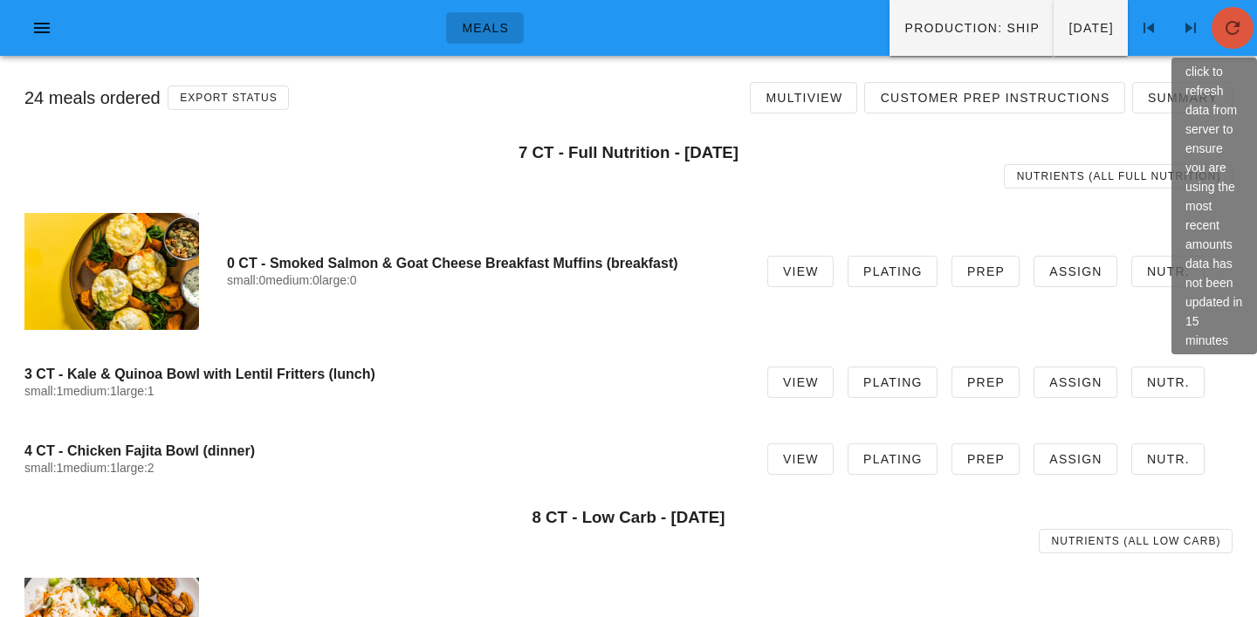
click at [1230, 29] on icon "button" at bounding box center [1233, 27] width 21 height 21
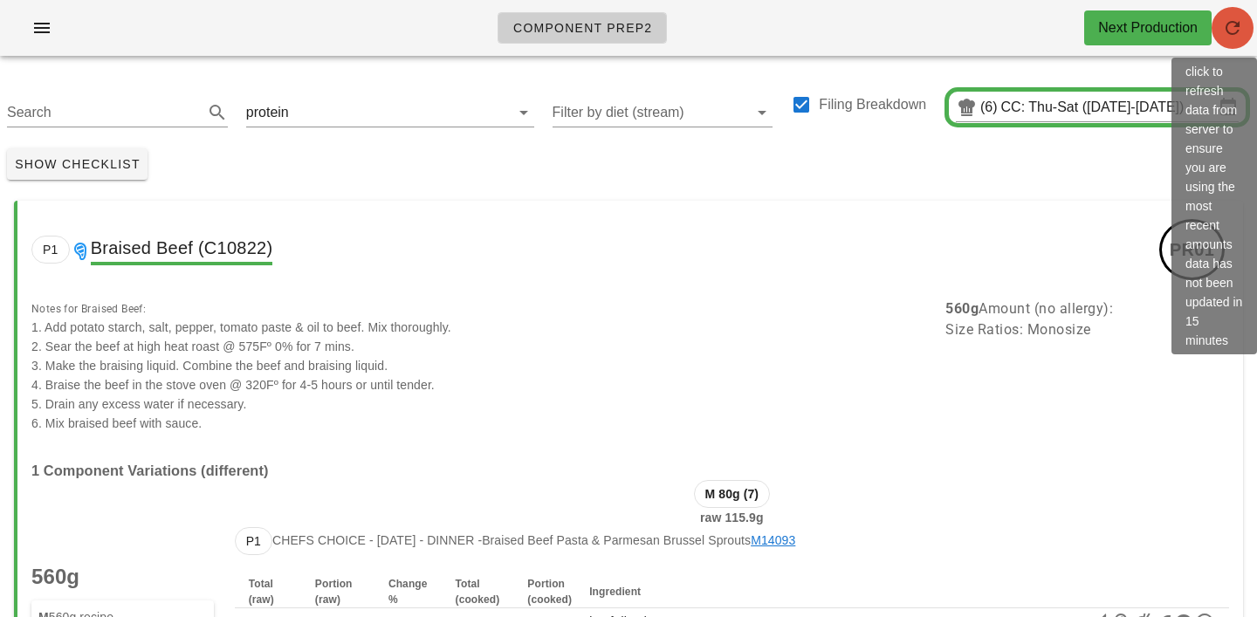
click at [1239, 24] on icon "button" at bounding box center [1233, 27] width 21 height 21
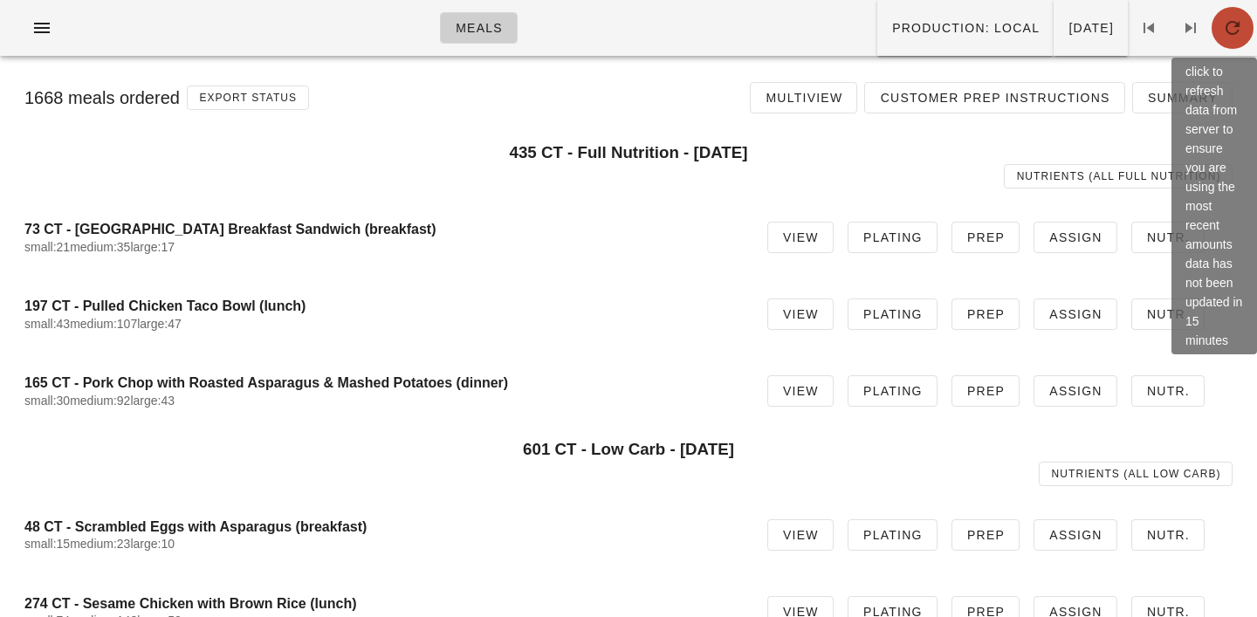
click at [1225, 36] on icon "button" at bounding box center [1233, 27] width 21 height 21
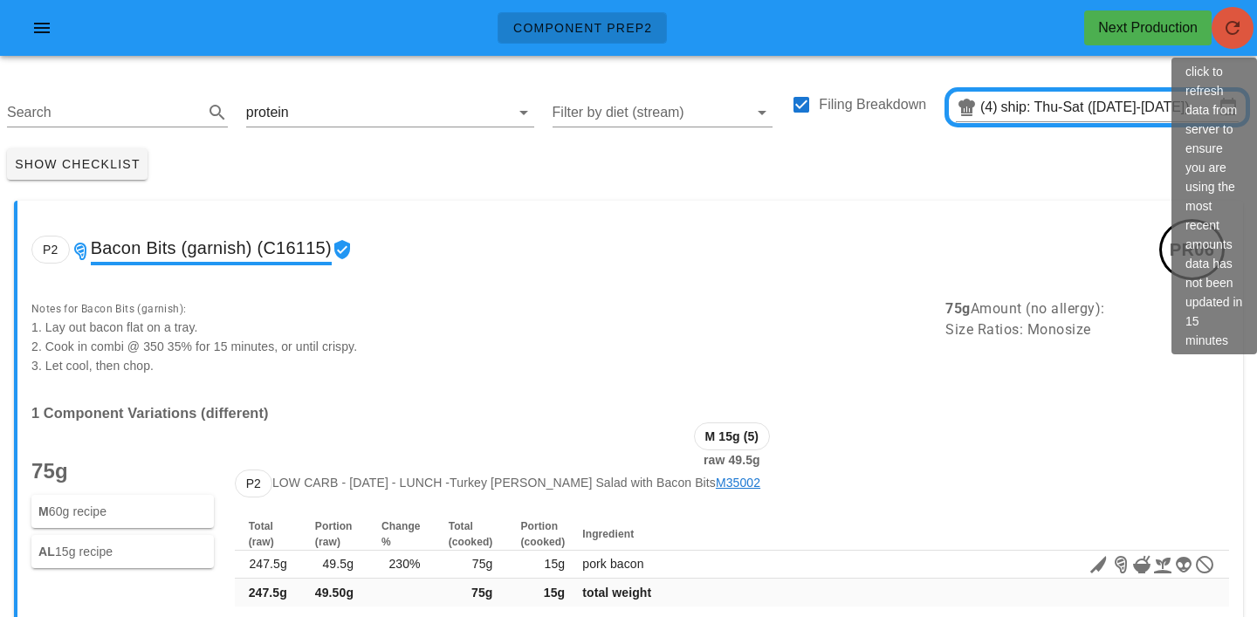
click at [1250, 34] on span "button" at bounding box center [1233, 27] width 42 height 21
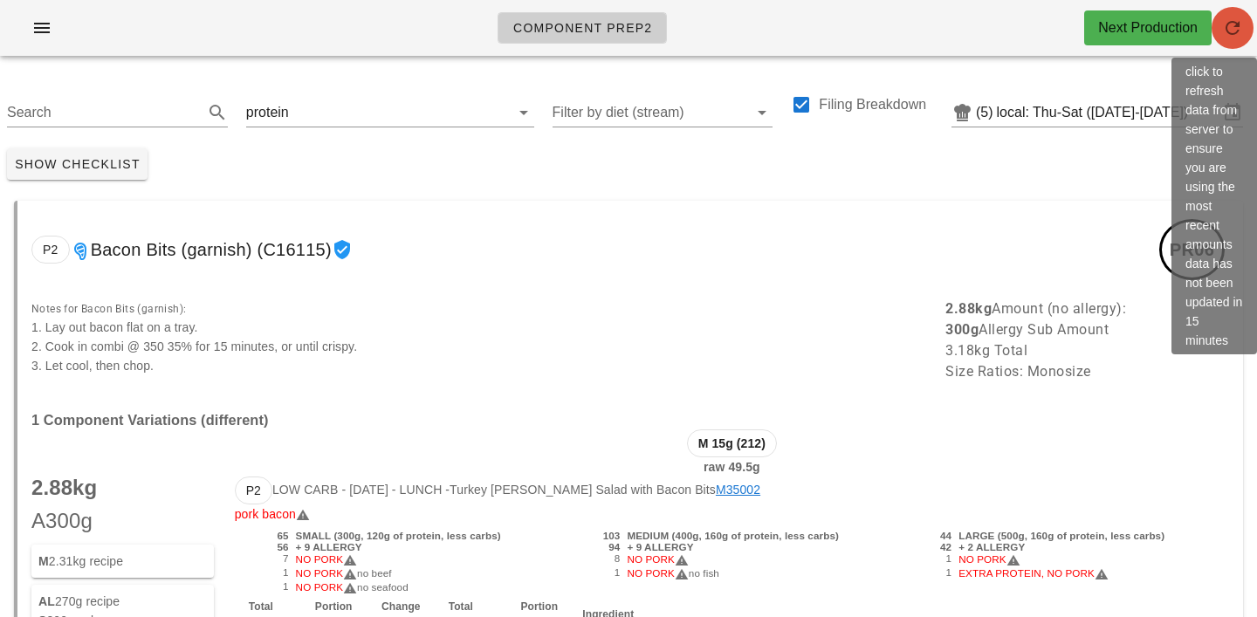
click at [1229, 32] on icon "button" at bounding box center [1233, 27] width 21 height 21
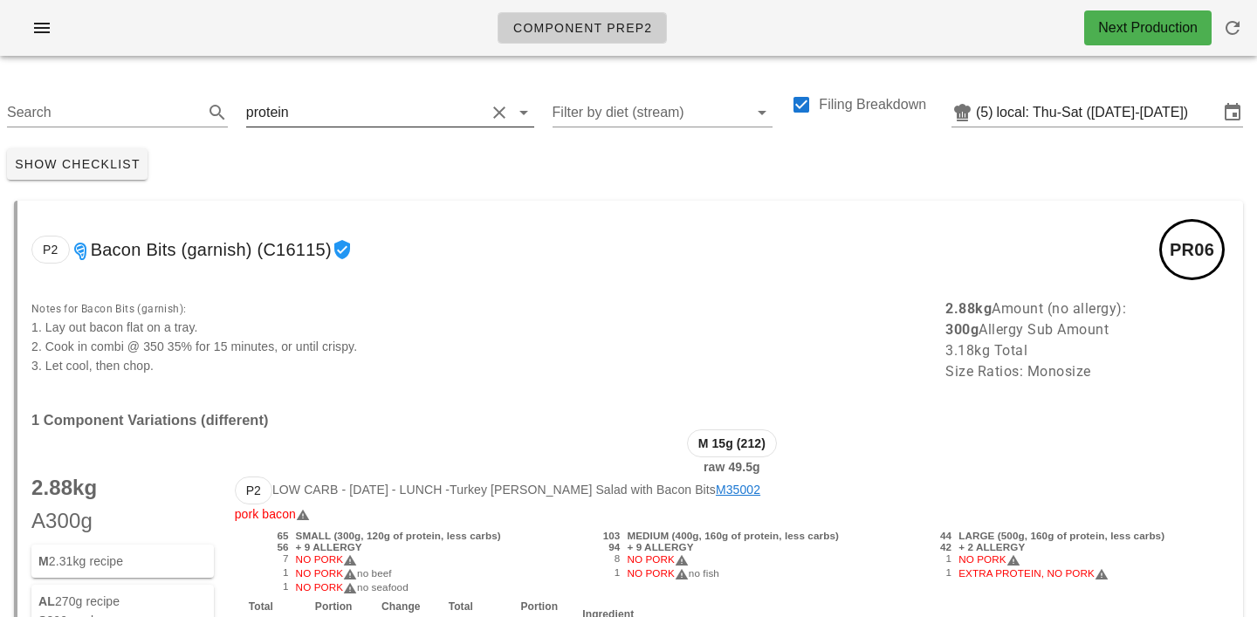
click at [311, 110] on input "text" at bounding box center [389, 113] width 193 height 28
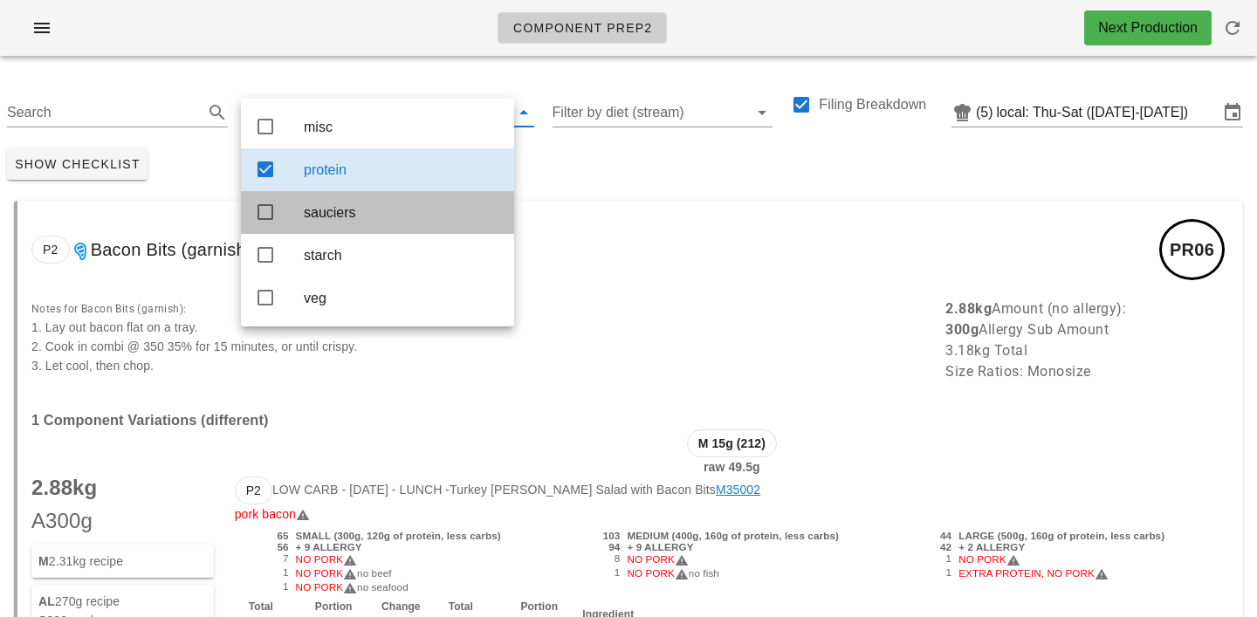
click at [310, 218] on div "sauciers" at bounding box center [402, 212] width 196 height 17
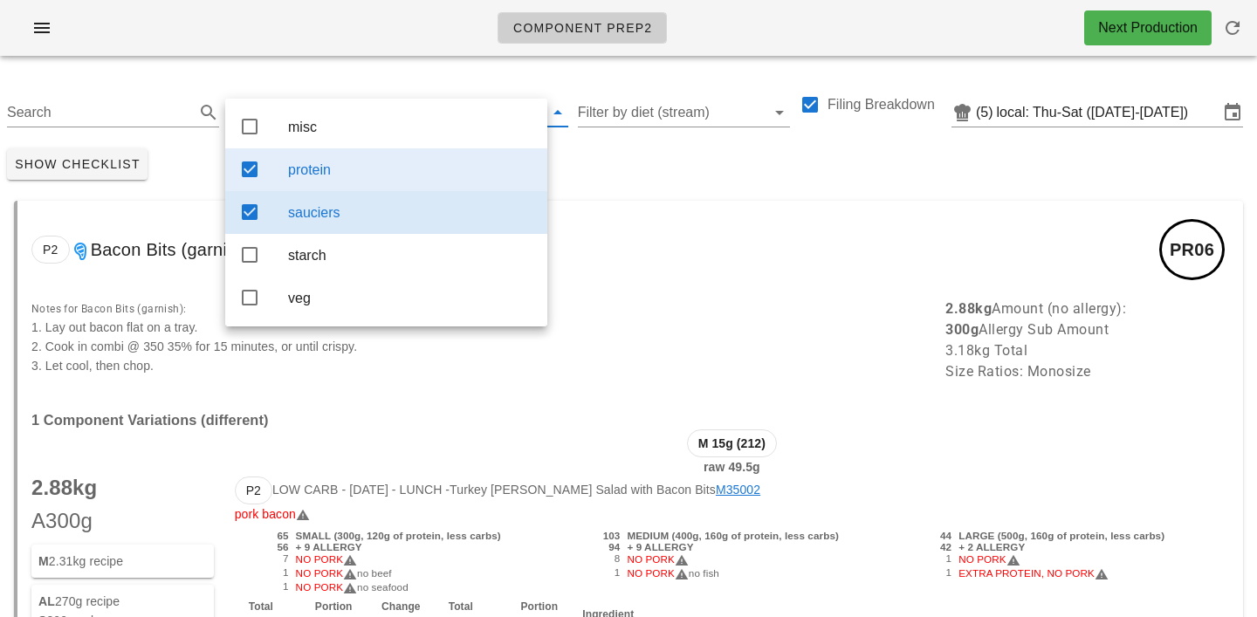
click at [351, 173] on div "protein" at bounding box center [410, 170] width 245 height 17
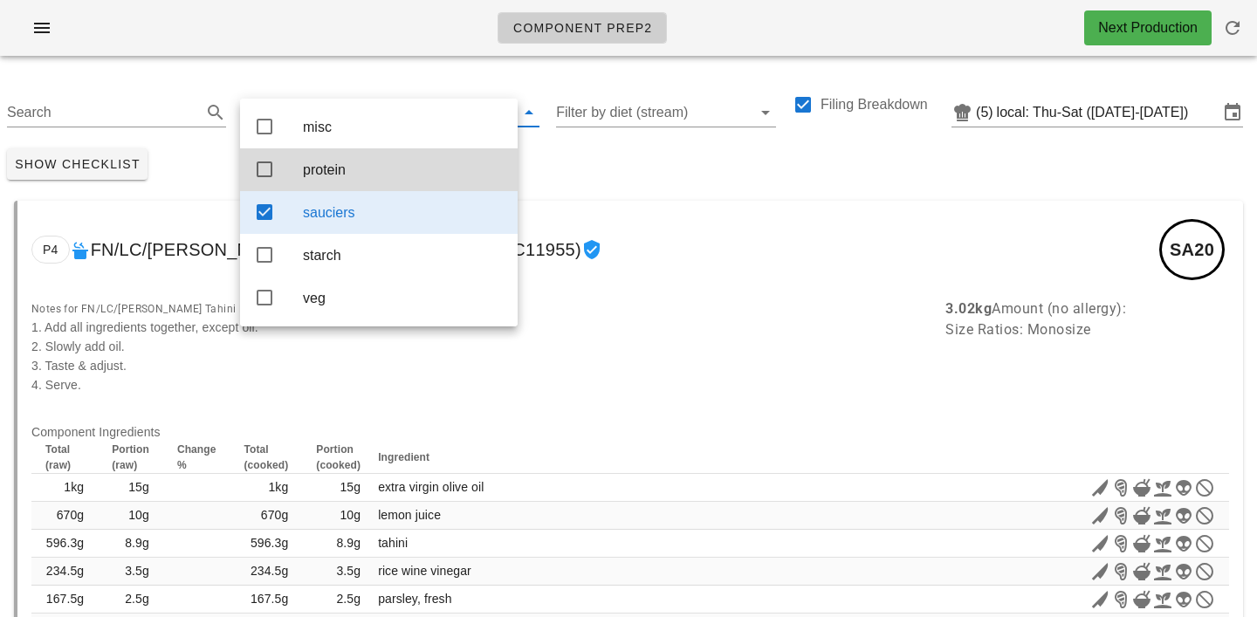
click at [599, 143] on div "Show Checklist" at bounding box center [628, 163] width 1257 height 45
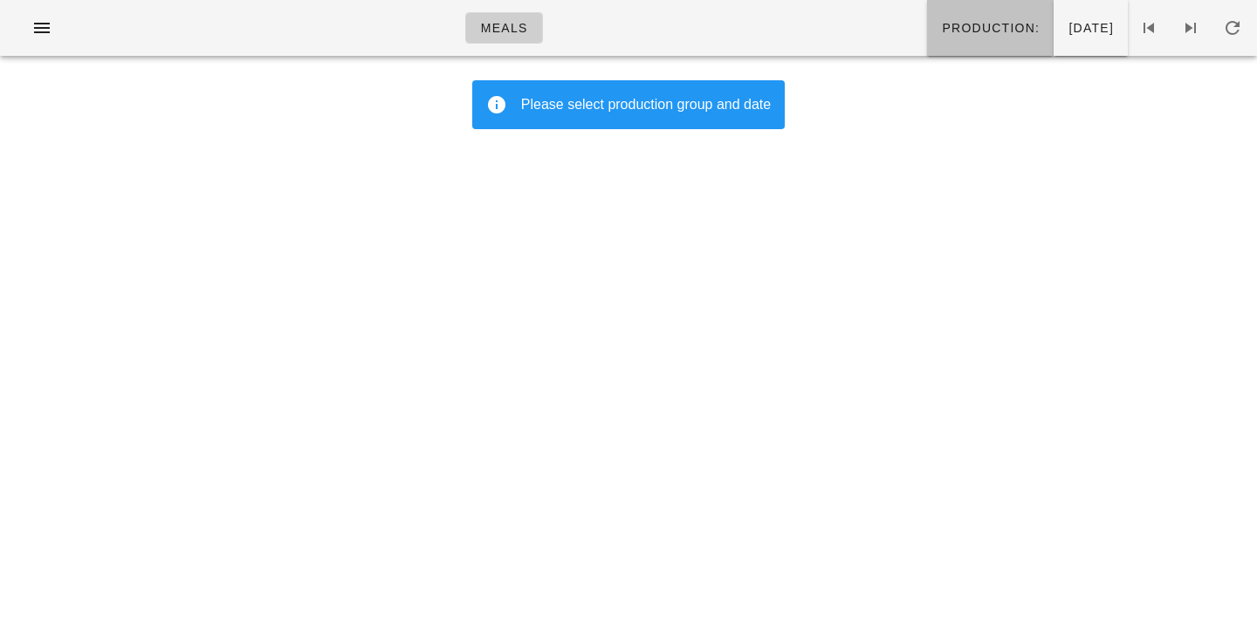
click at [927, 4] on button "Production:" at bounding box center [990, 28] width 127 height 56
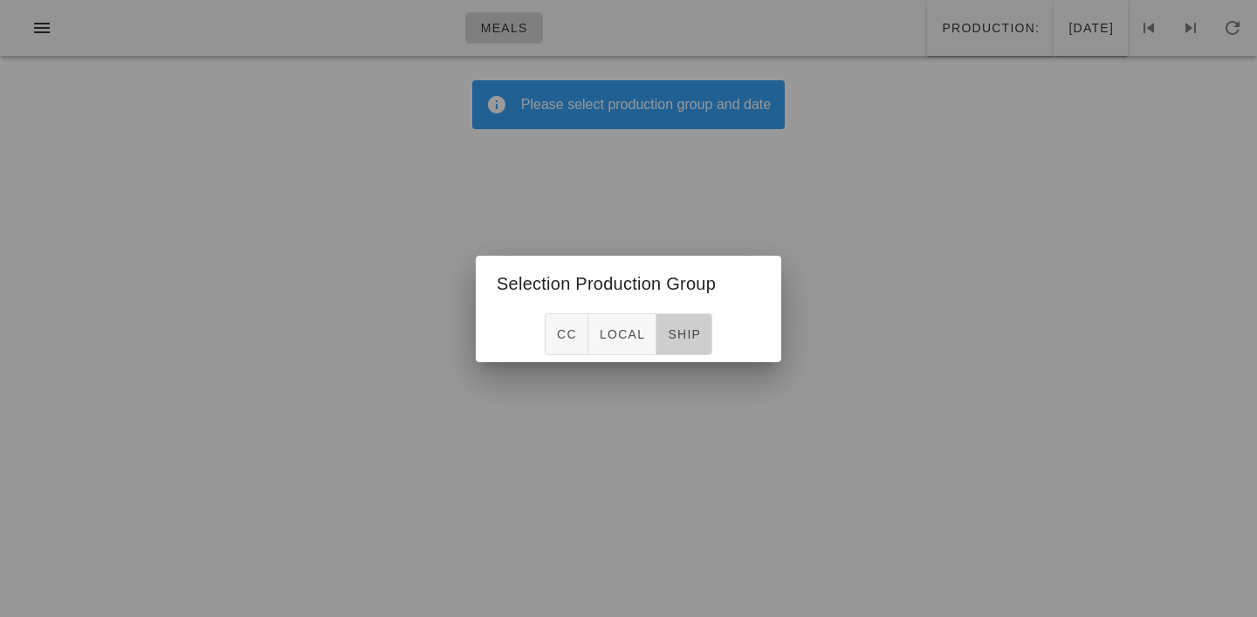
click at [685, 339] on span "ship" at bounding box center [684, 334] width 34 height 14
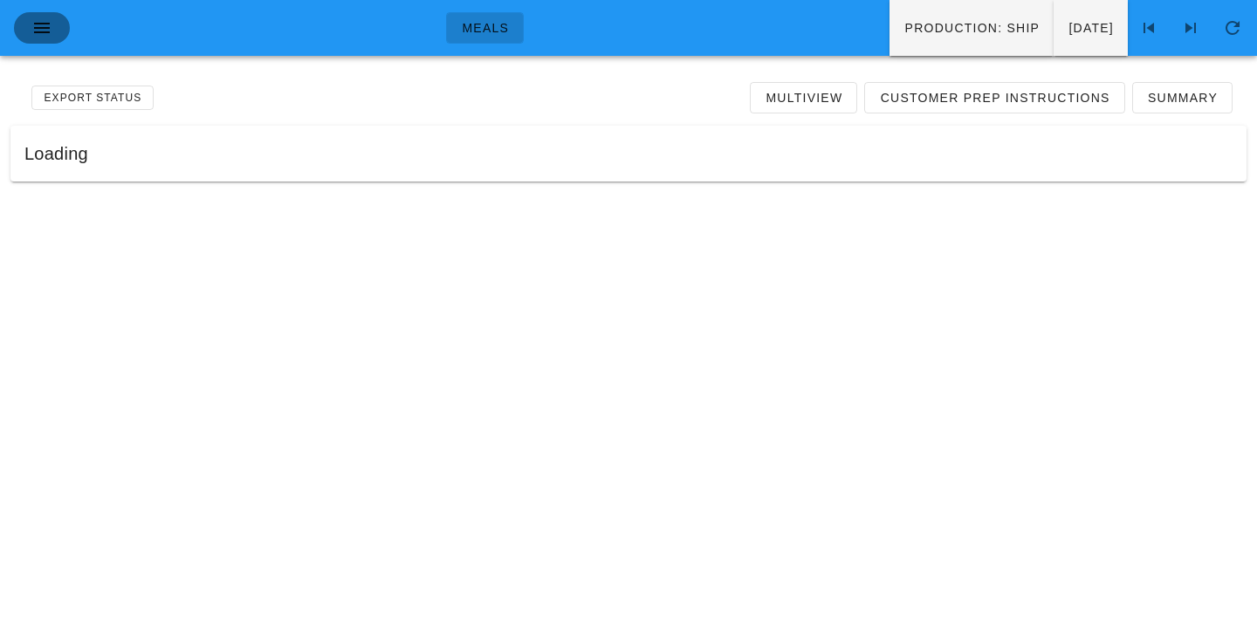
click at [40, 31] on icon "button" at bounding box center [41, 27] width 21 height 21
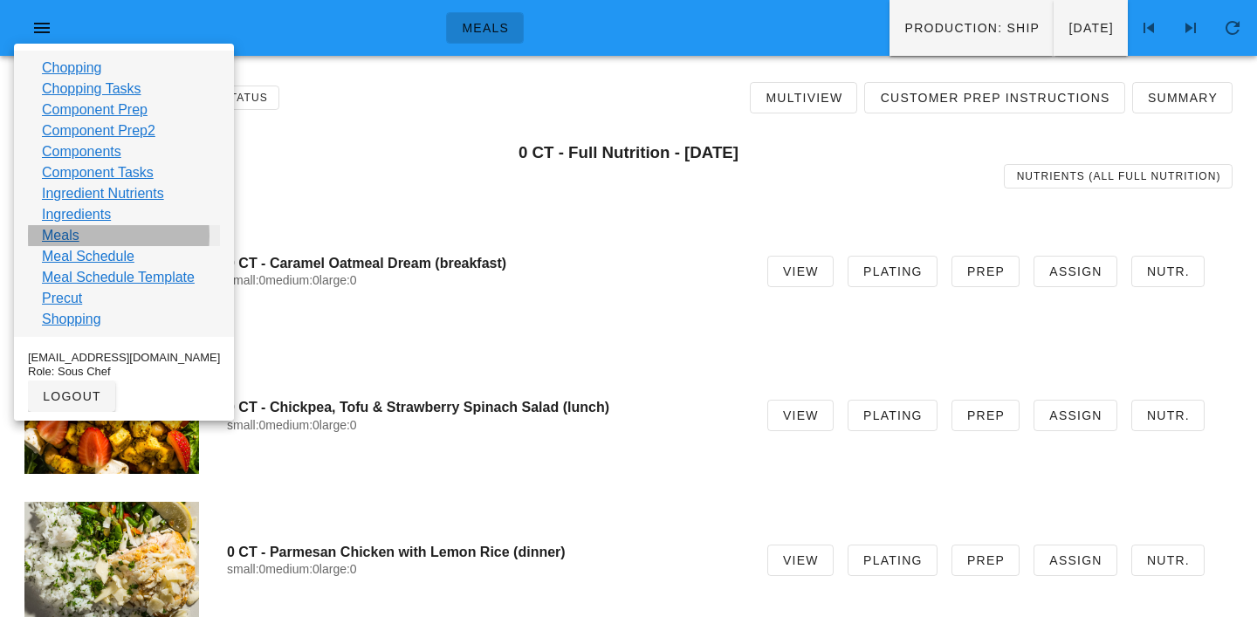
click at [60, 237] on link "Meals" at bounding box center [61, 235] width 38 height 21
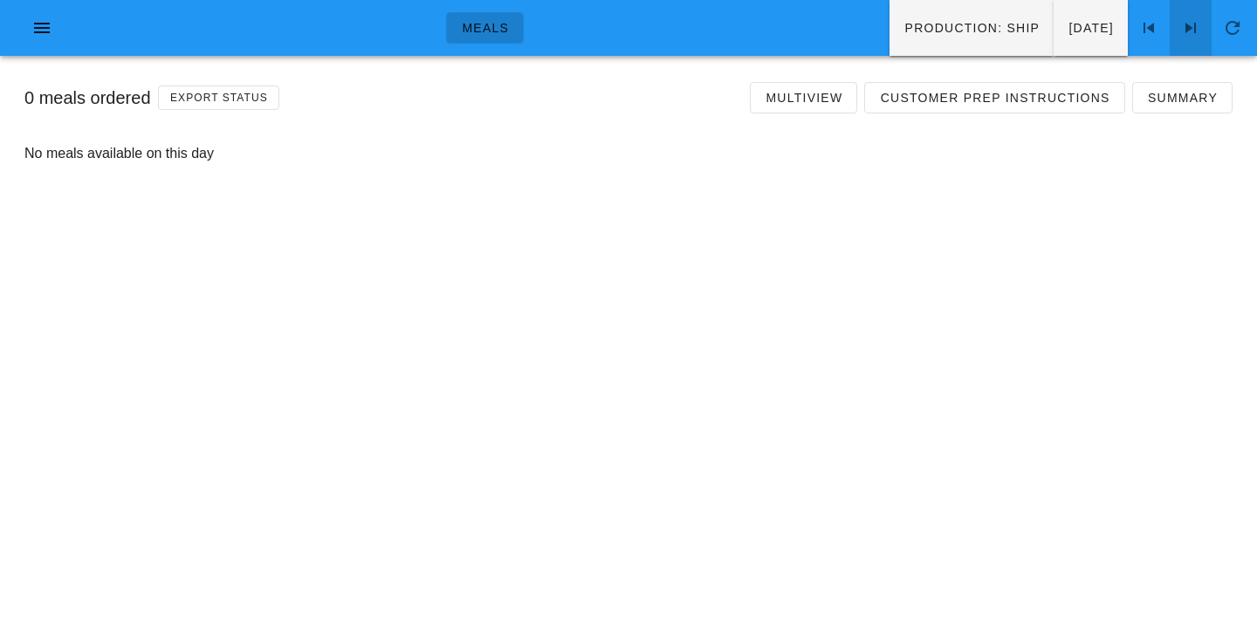
click at [1191, 30] on icon at bounding box center [1191, 27] width 21 height 21
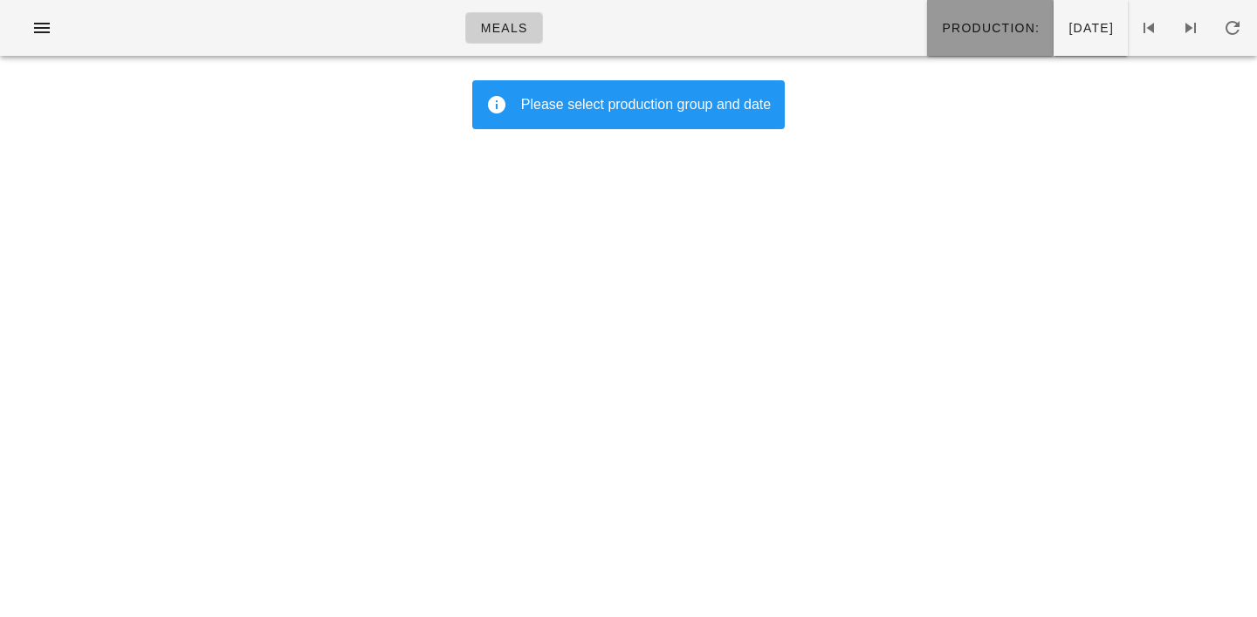
click at [941, 26] on span "Production:" at bounding box center [990, 28] width 99 height 14
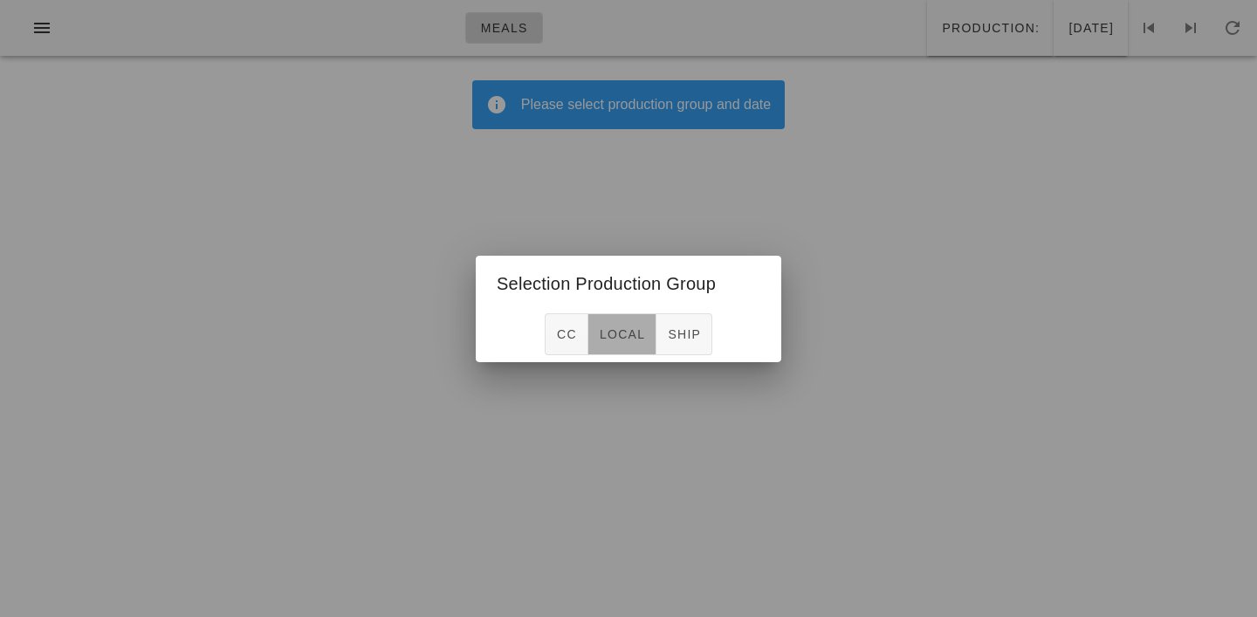
click at [624, 331] on span "local" at bounding box center [622, 334] width 46 height 14
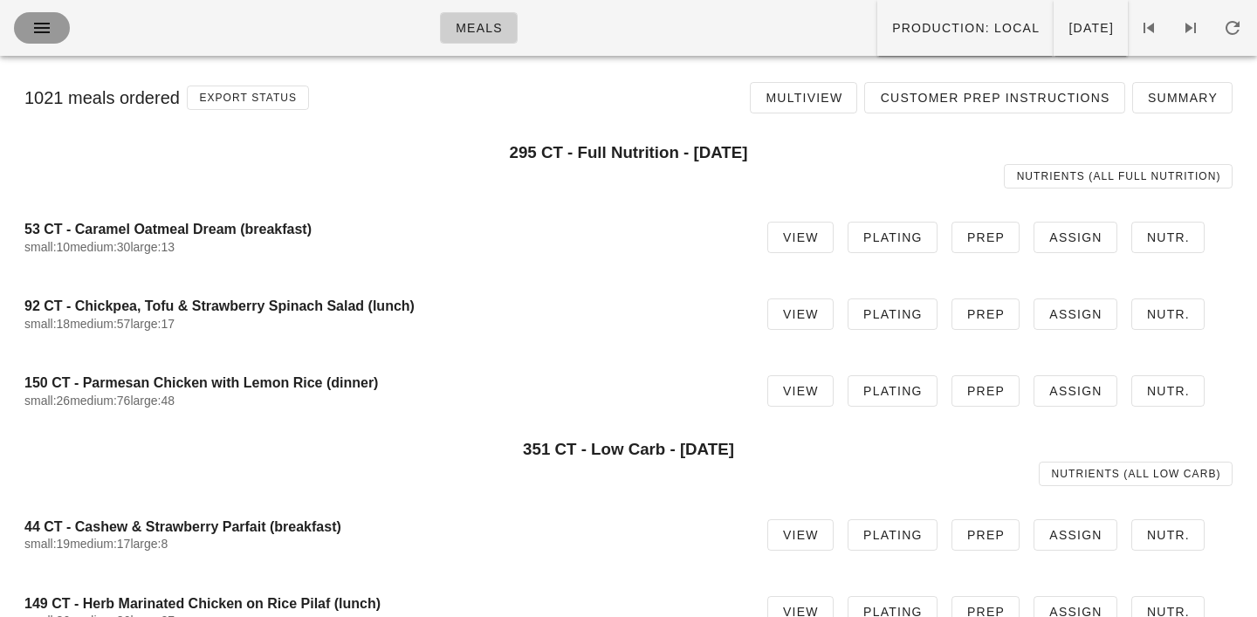
click at [38, 23] on icon "button" at bounding box center [41, 27] width 21 height 21
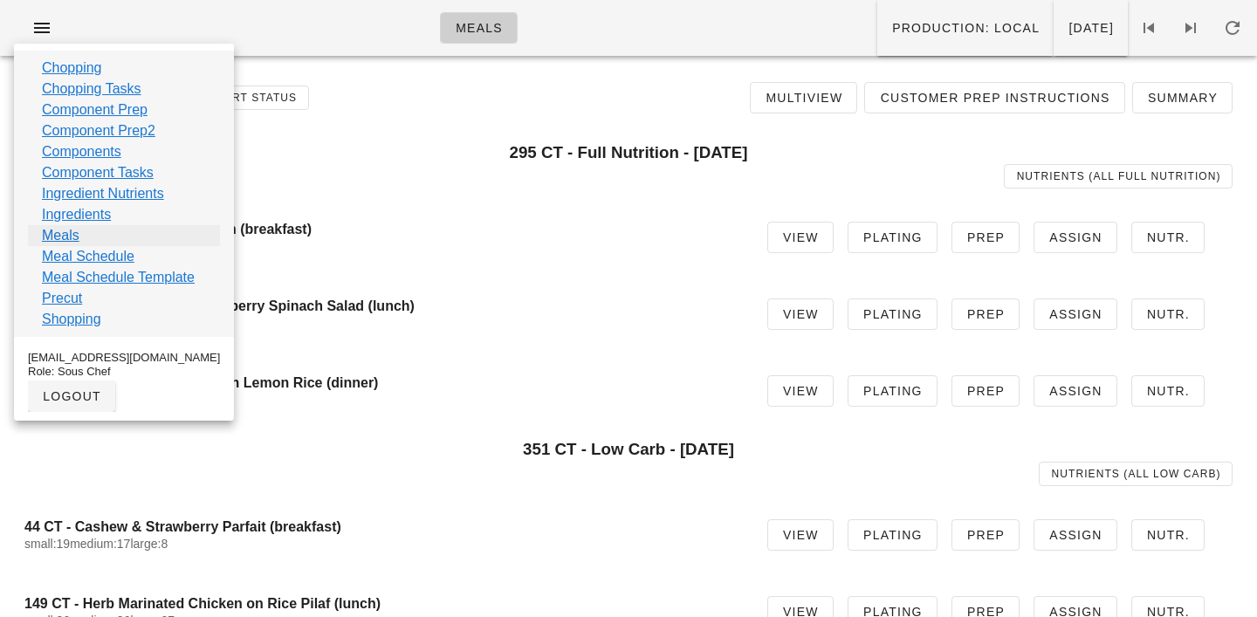
click at [59, 235] on link "Meals" at bounding box center [61, 235] width 38 height 21
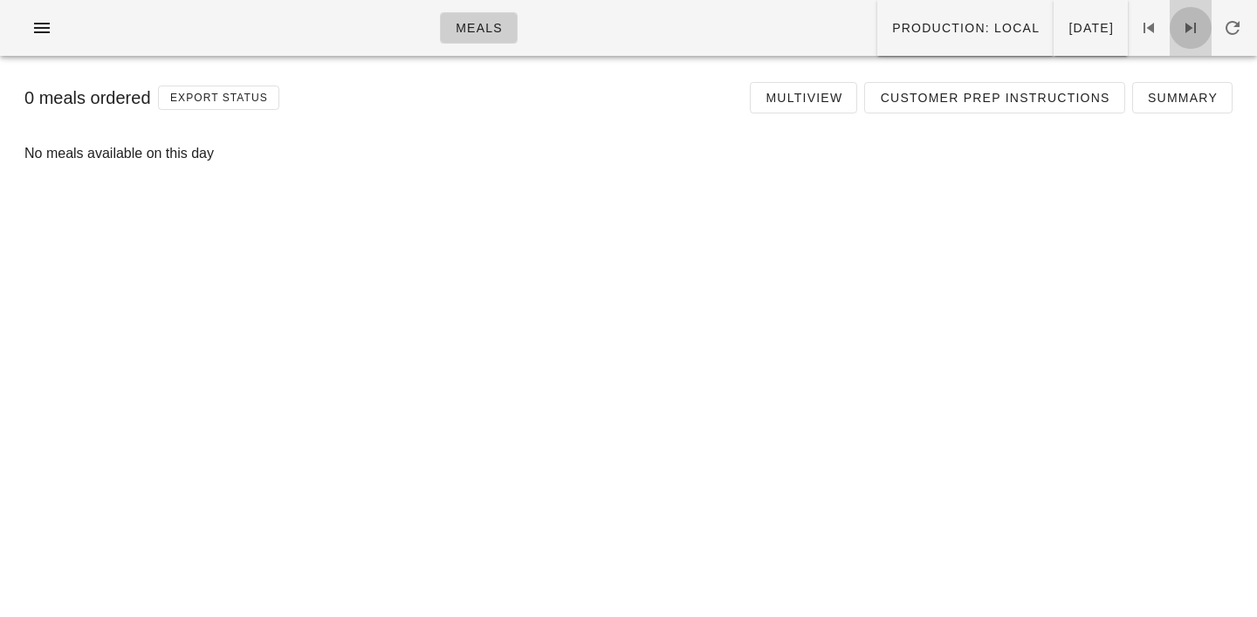
click at [1191, 21] on icon at bounding box center [1191, 27] width 21 height 21
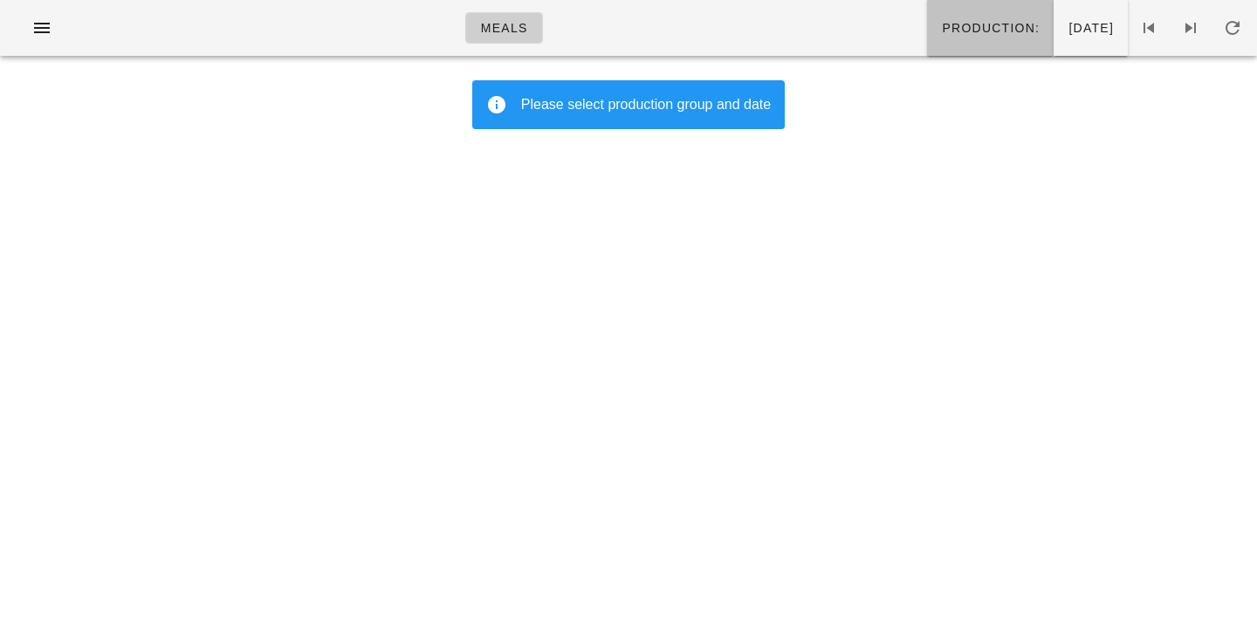
click at [941, 35] on span "Production:" at bounding box center [990, 28] width 99 height 14
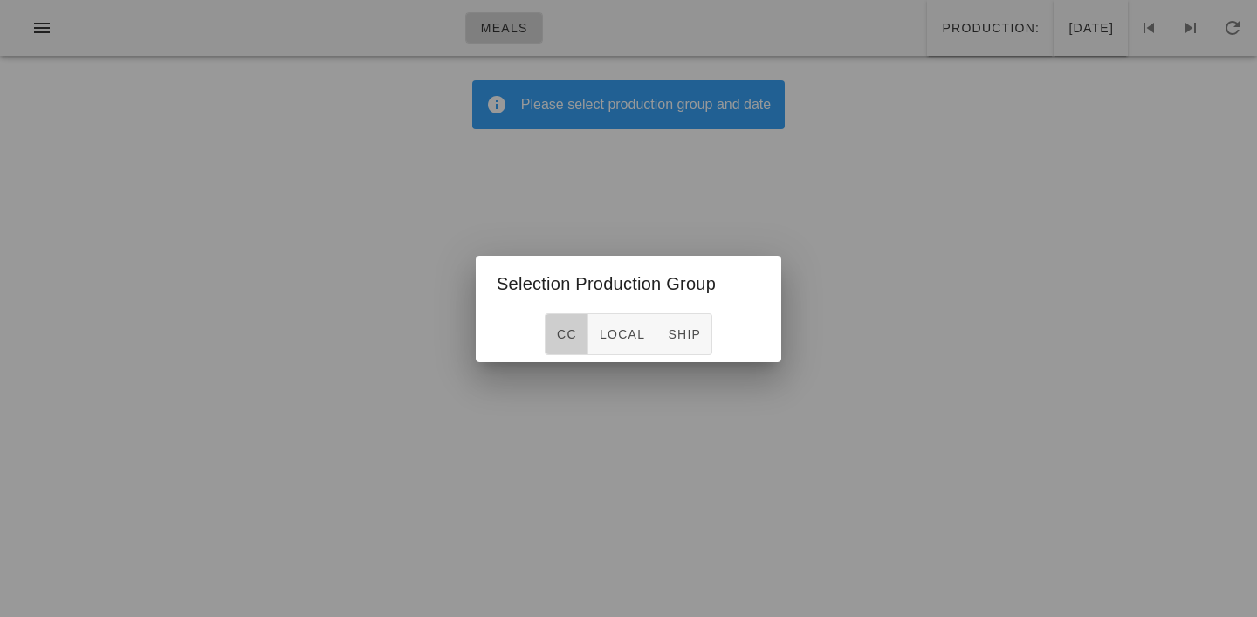
click at [569, 329] on span "CC" at bounding box center [566, 334] width 21 height 14
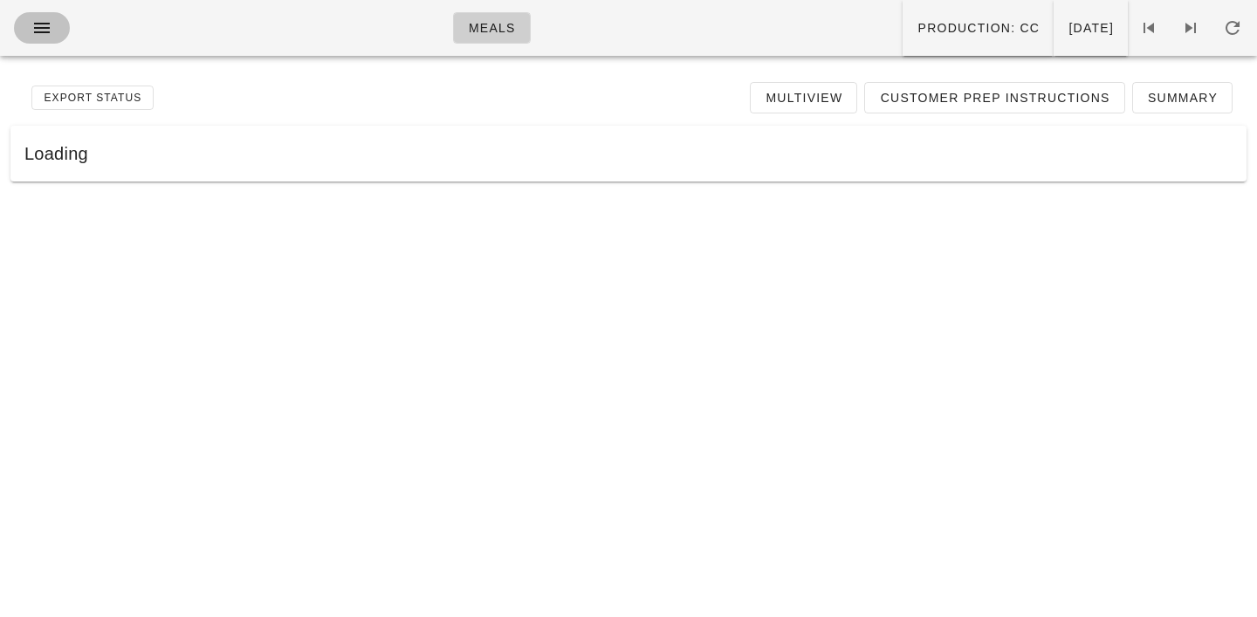
click at [41, 31] on icon "button" at bounding box center [41, 27] width 21 height 21
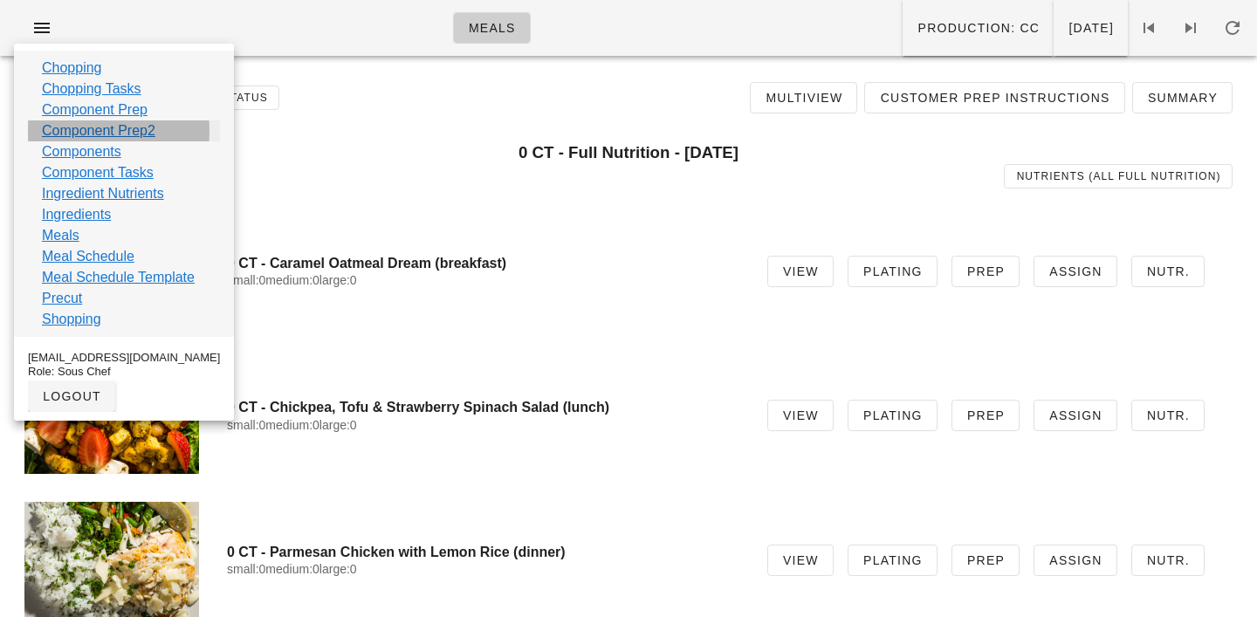
click at [82, 130] on link "Component Prep2" at bounding box center [99, 131] width 114 height 21
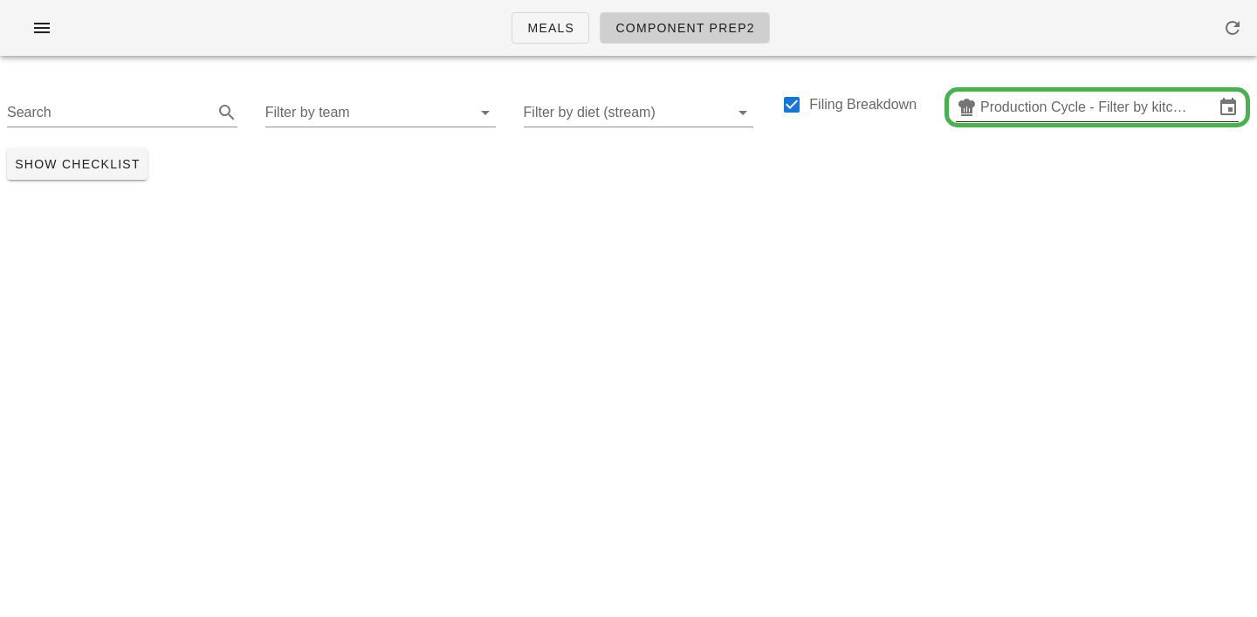
click at [1029, 105] on input "Production Cycle - Filter by kitchen production schedules" at bounding box center [1098, 107] width 234 height 28
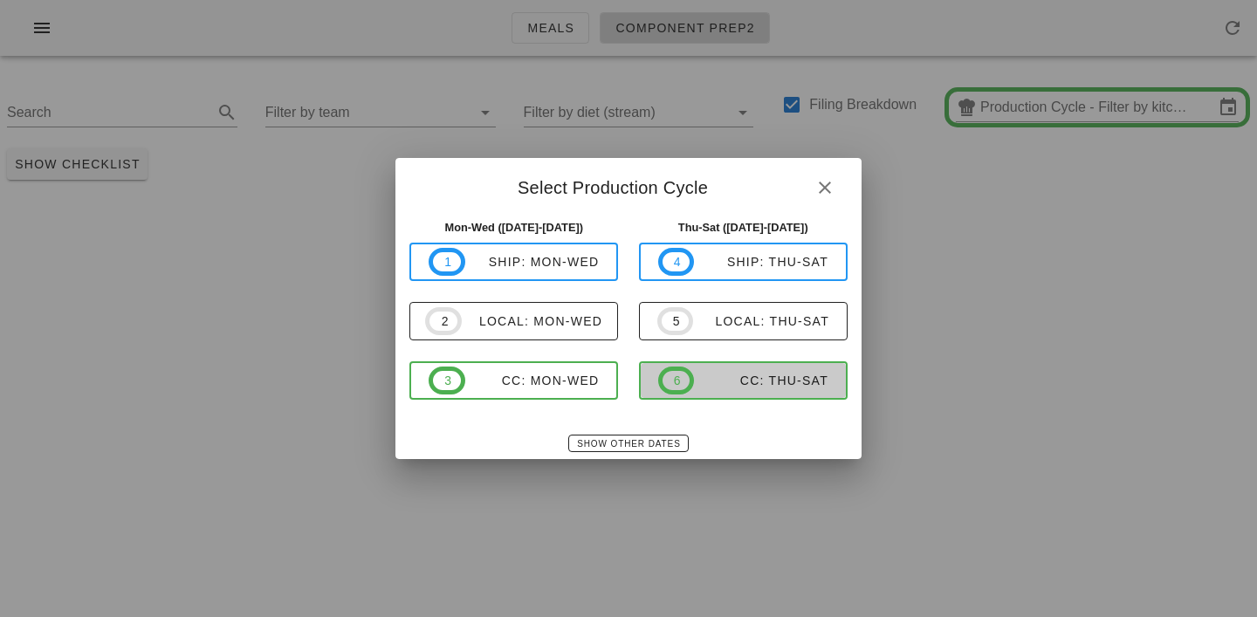
click at [734, 389] on span "6 CC: Thu-Sat" at bounding box center [743, 381] width 170 height 28
type input "CC: Thu-Sat ([DATE]-[DATE])"
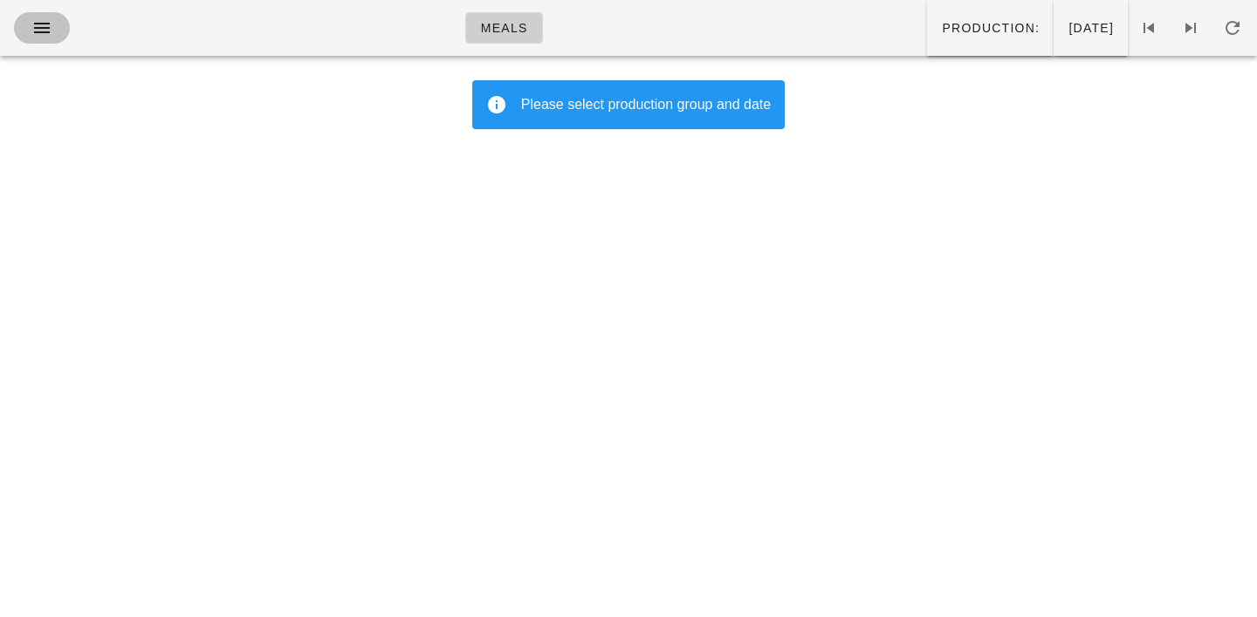
click at [25, 34] on button "button" at bounding box center [42, 27] width 56 height 31
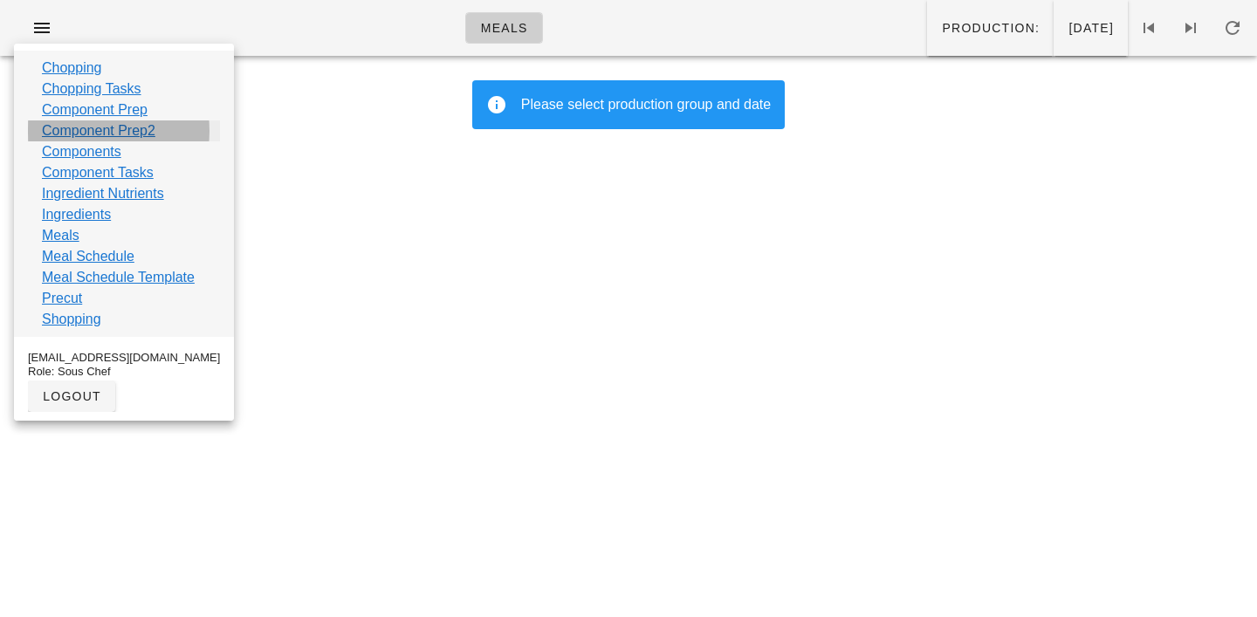
click at [78, 134] on link "Component Prep2" at bounding box center [99, 131] width 114 height 21
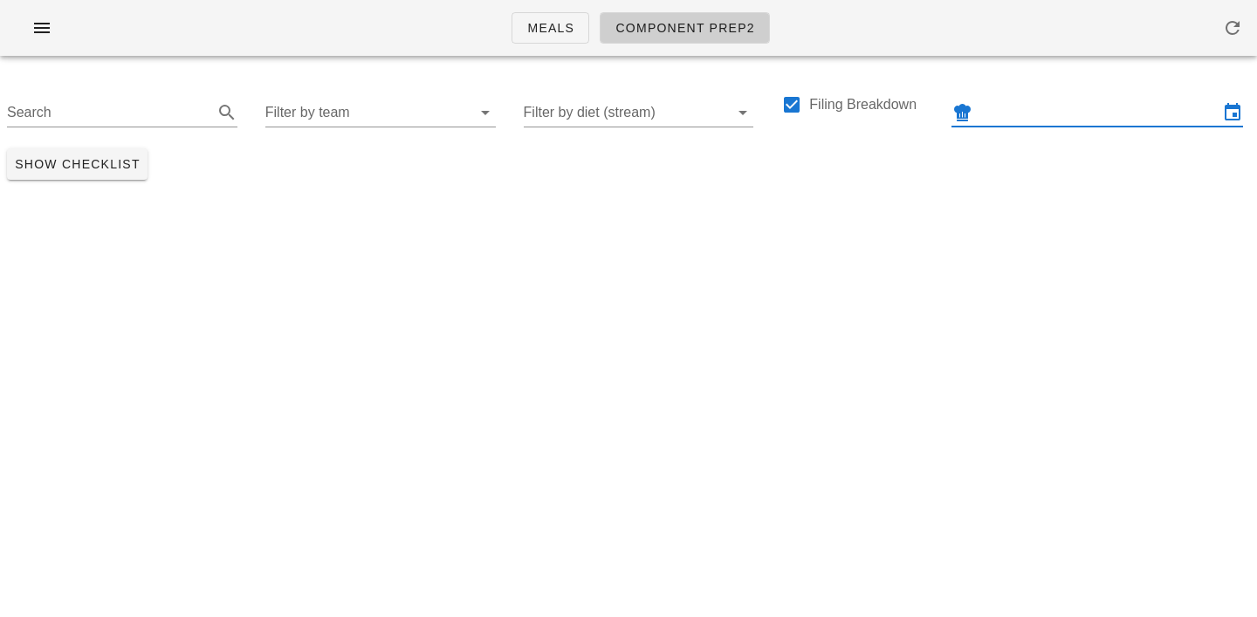
click at [1028, 106] on input "text" at bounding box center [1097, 113] width 243 height 28
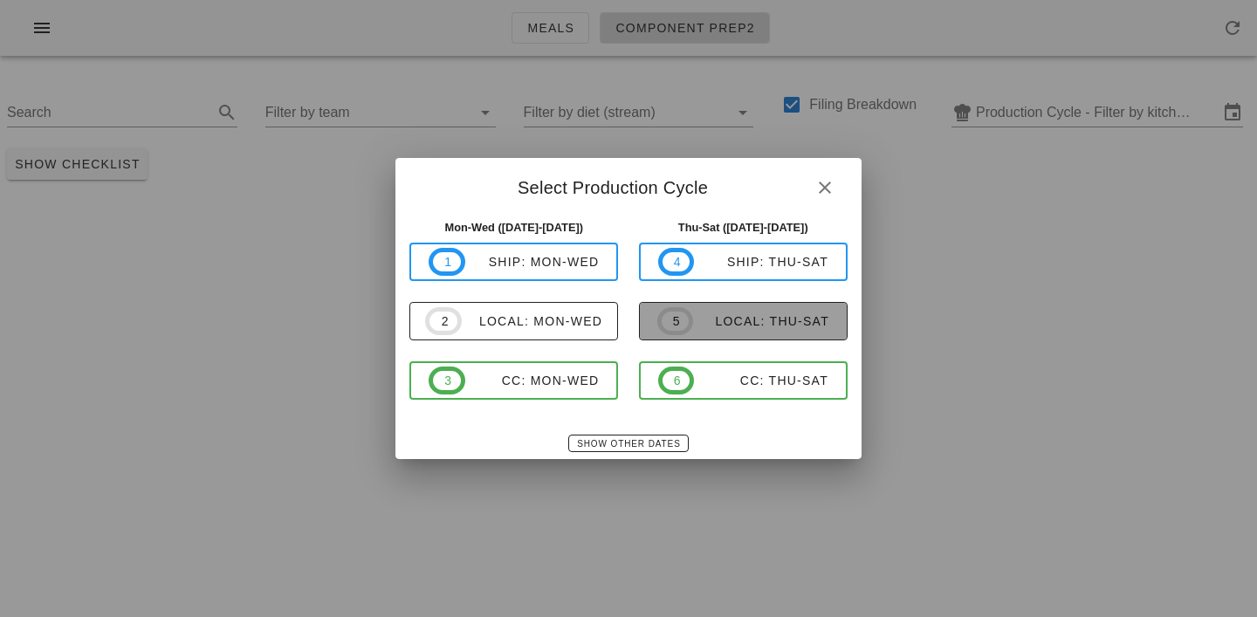
click at [735, 317] on div "local: Thu-Sat" at bounding box center [761, 321] width 136 height 14
type input "local: Thu-Sat ([DATE]-[DATE])"
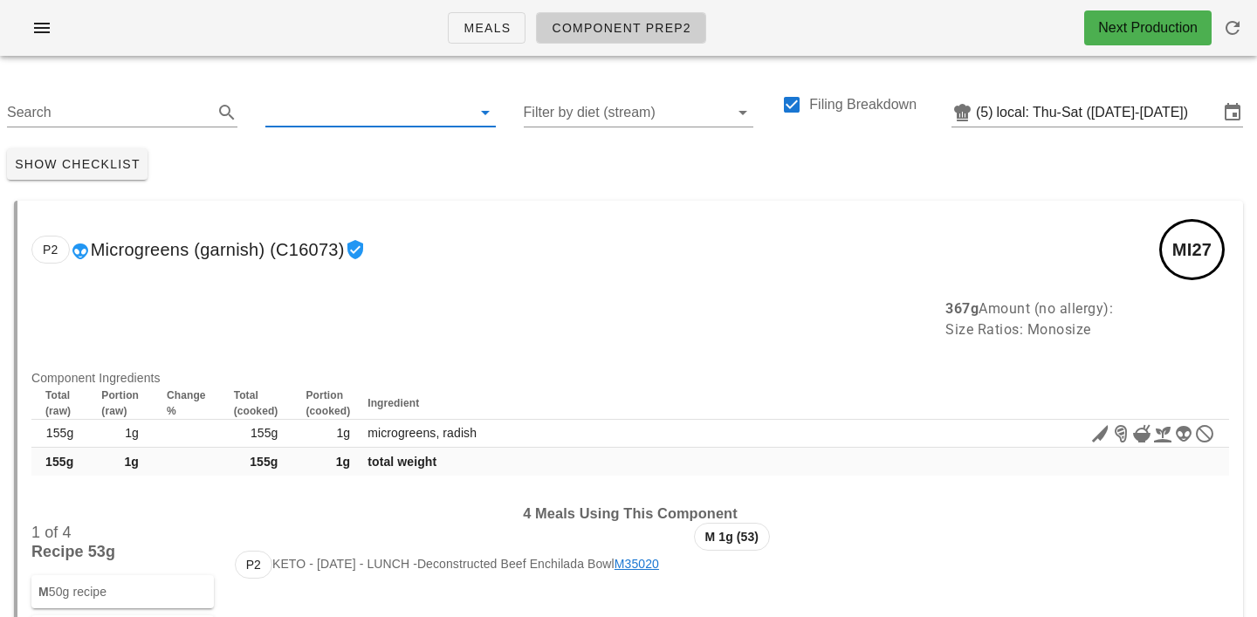
click at [325, 111] on input "text" at bounding box center [366, 113] width 203 height 28
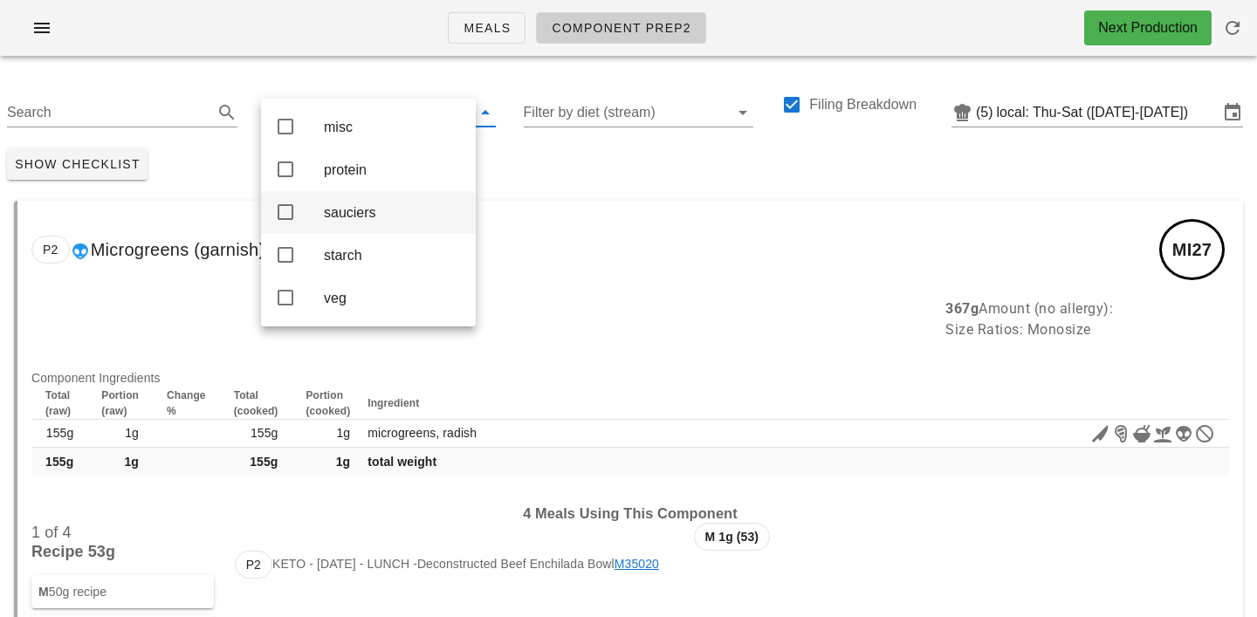
click at [341, 217] on div "sauciers" at bounding box center [393, 212] width 138 height 17
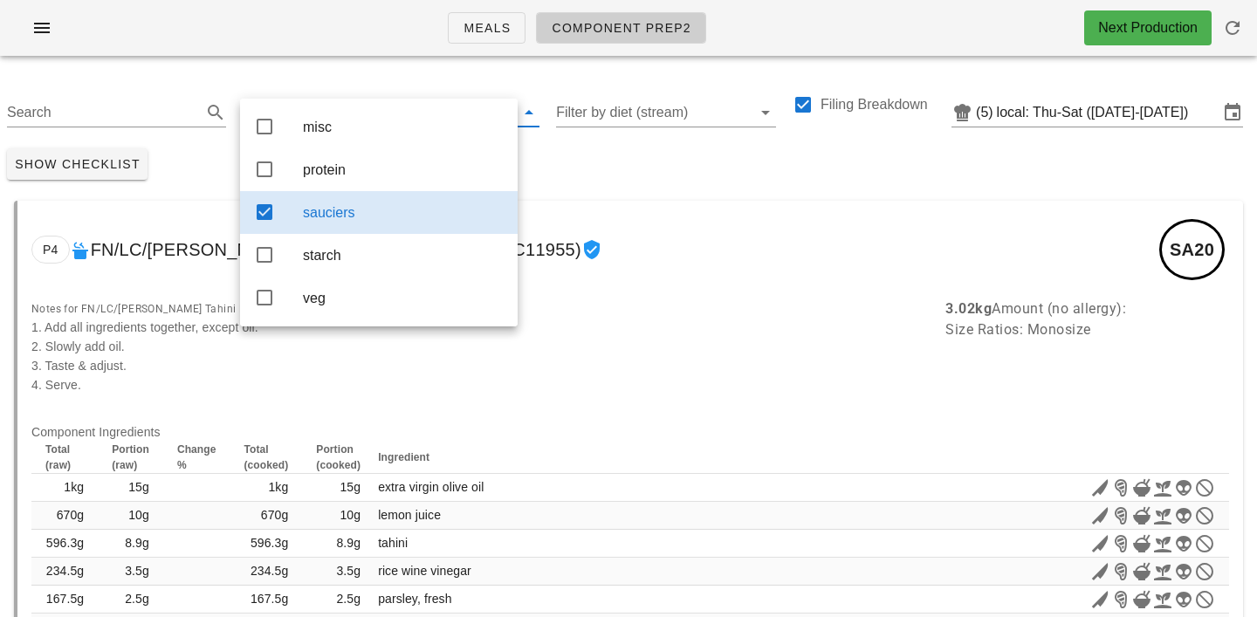
click at [637, 164] on div "Show Checklist" at bounding box center [628, 163] width 1257 height 45
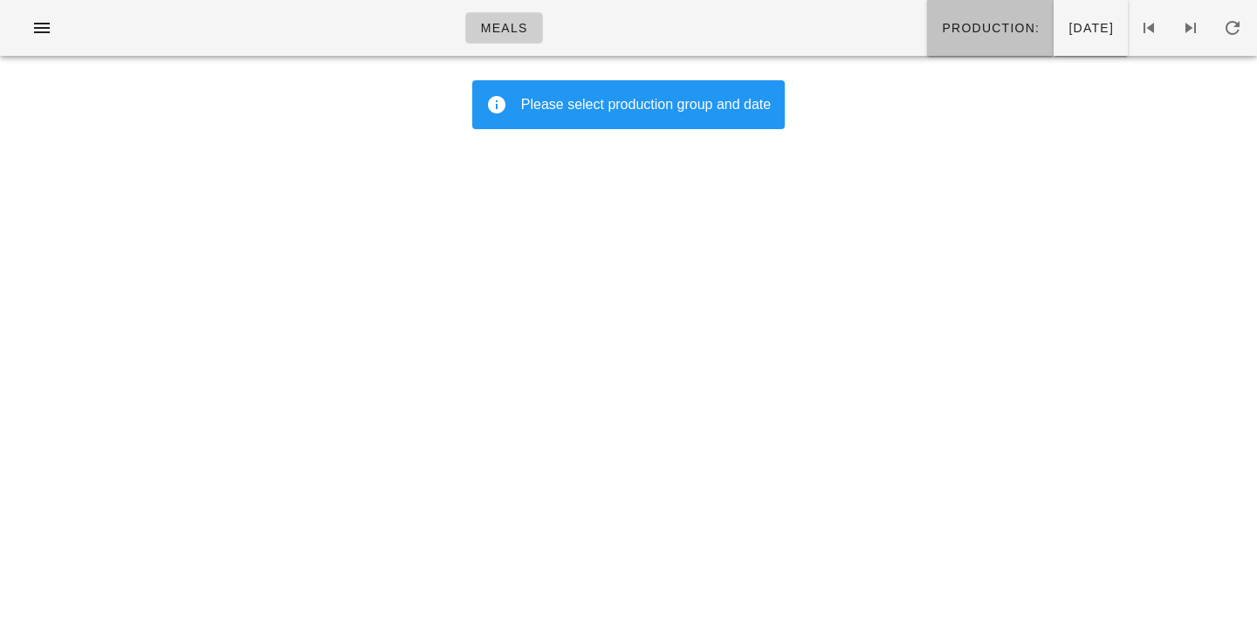
click at [949, 25] on span "Production:" at bounding box center [990, 28] width 99 height 14
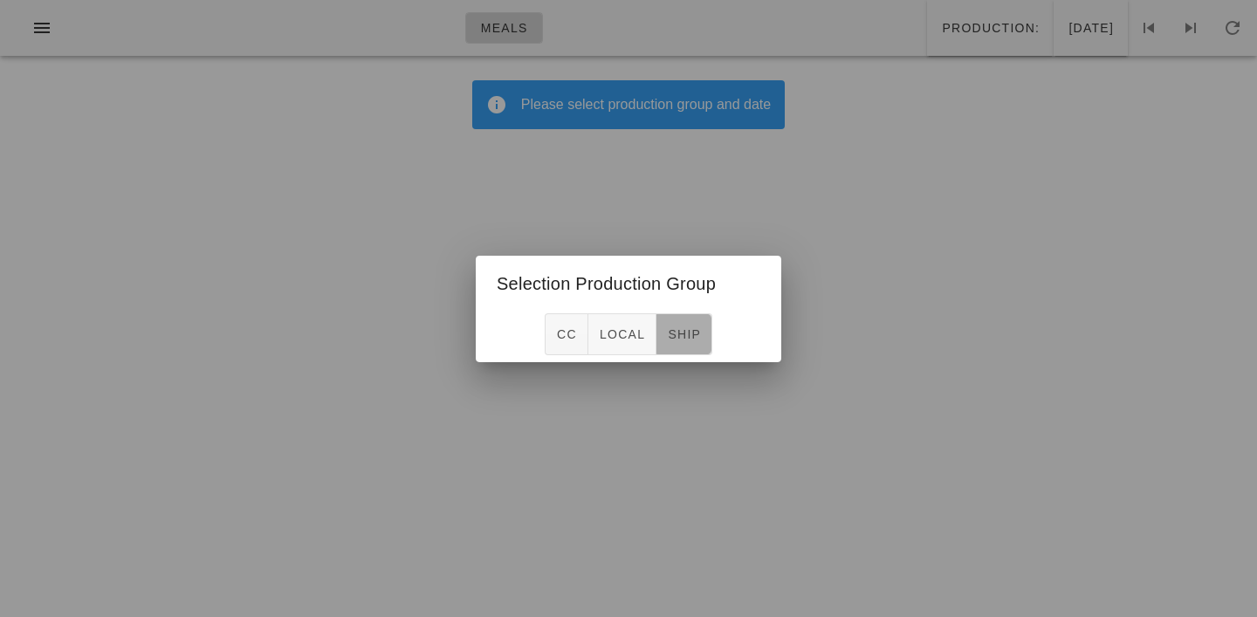
click at [703, 333] on button "ship" at bounding box center [685, 334] width 56 height 42
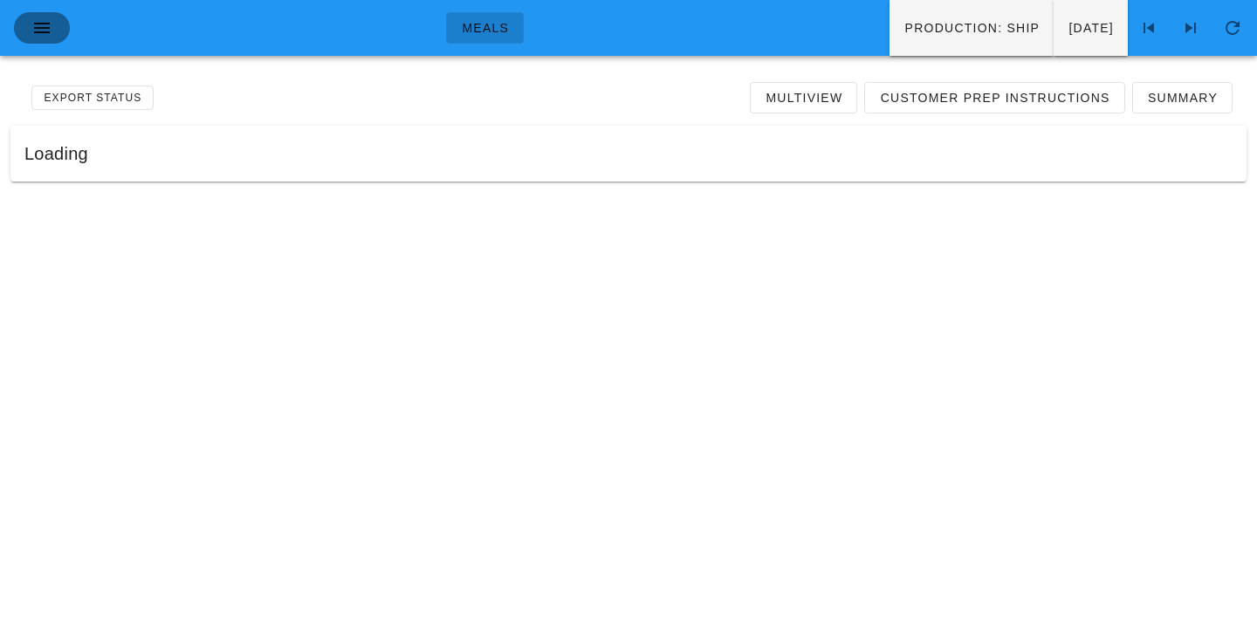
click at [45, 26] on icon "button" at bounding box center [41, 27] width 21 height 21
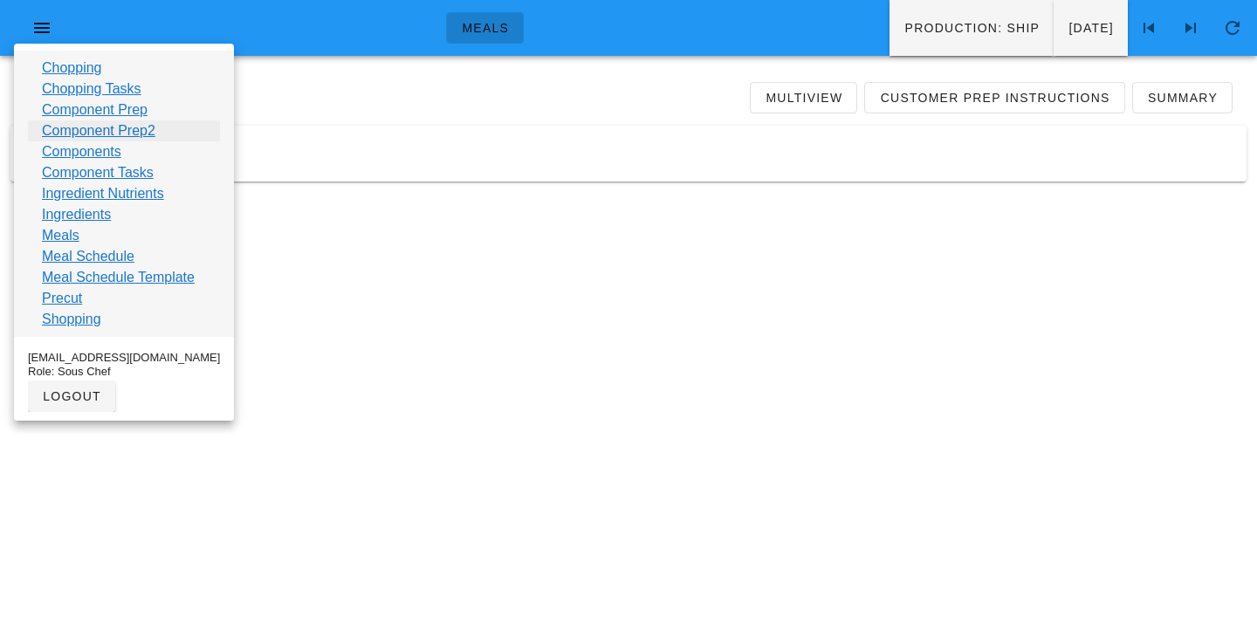
click at [93, 134] on link "Component Prep2" at bounding box center [99, 131] width 114 height 21
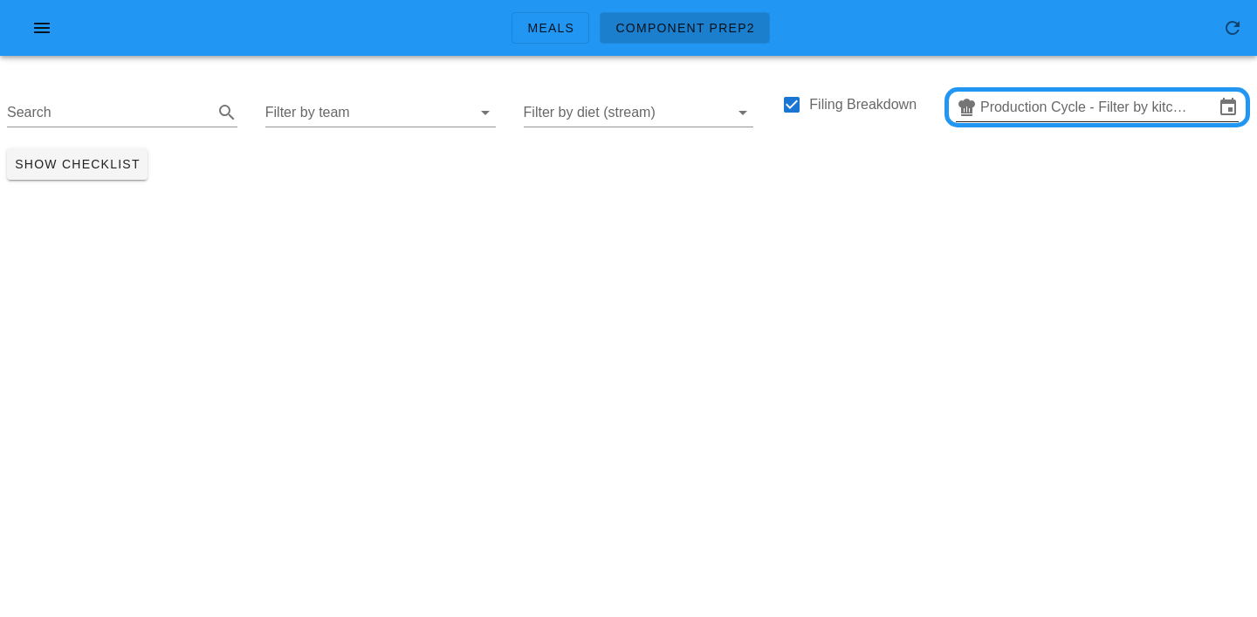
click at [1023, 105] on input "Production Cycle - Filter by kitchen production schedules" at bounding box center [1098, 107] width 234 height 28
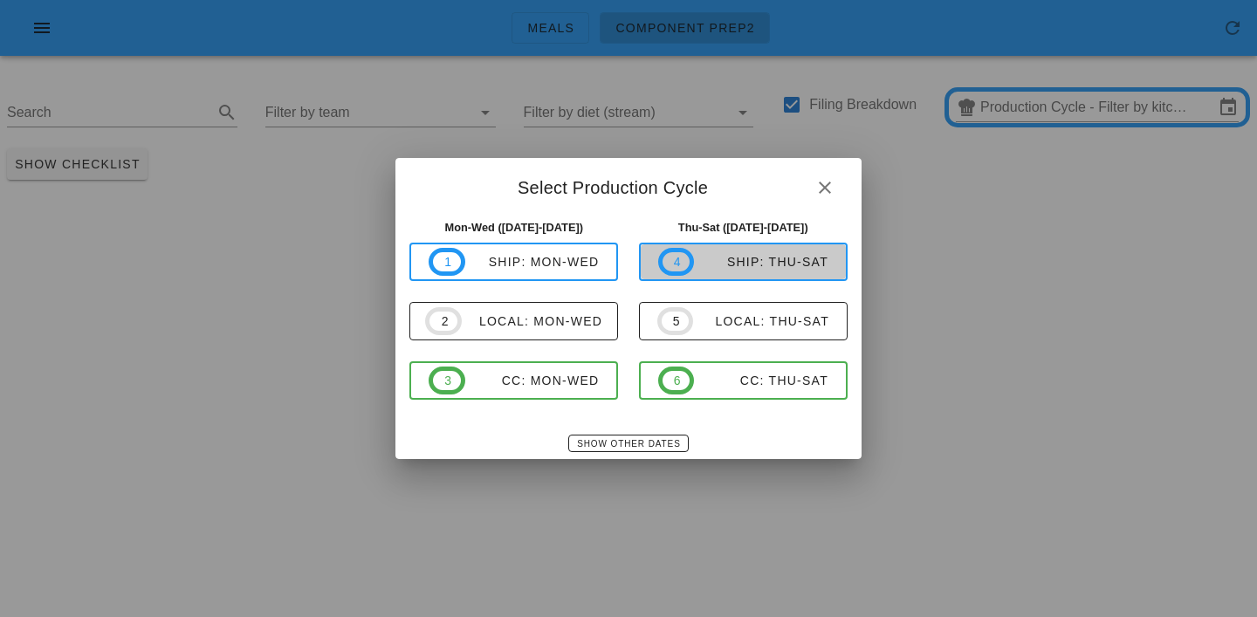
click at [723, 255] on div "ship: Thu-Sat" at bounding box center [761, 262] width 134 height 14
type input "ship: Thu-Sat ([DATE]-[DATE])"
